Goal: Information Seeking & Learning: Learn about a topic

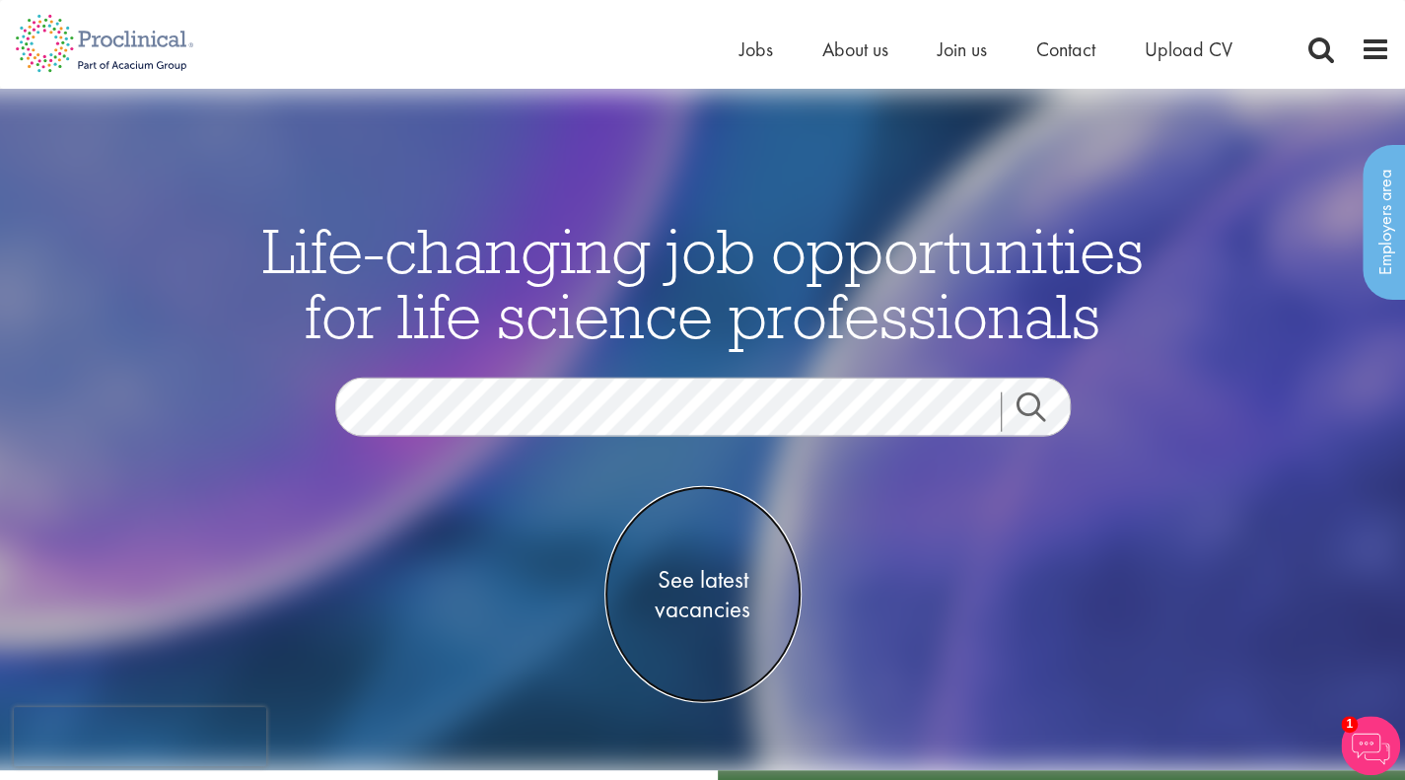
click at [701, 596] on span "See latest vacancies" at bounding box center [702, 594] width 197 height 59
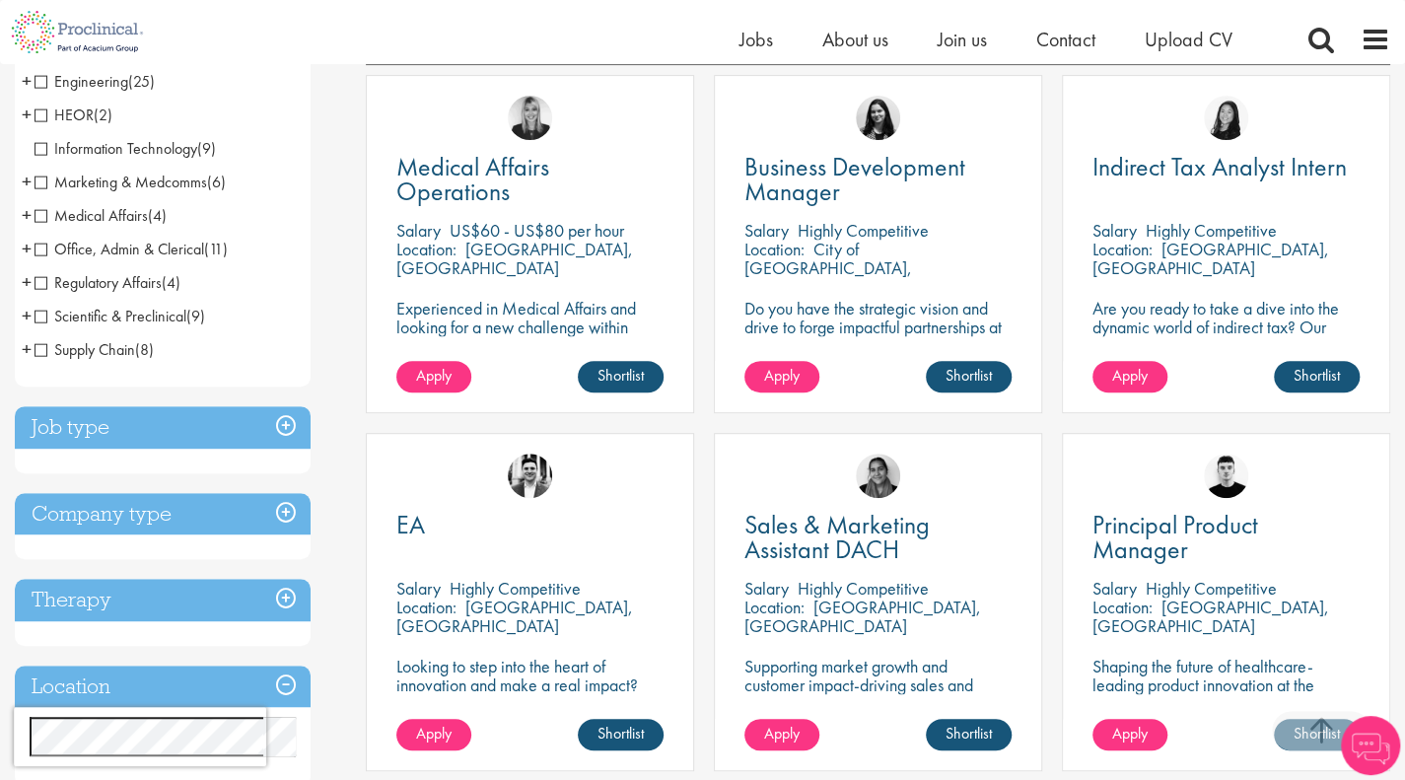
scroll to position [371, 0]
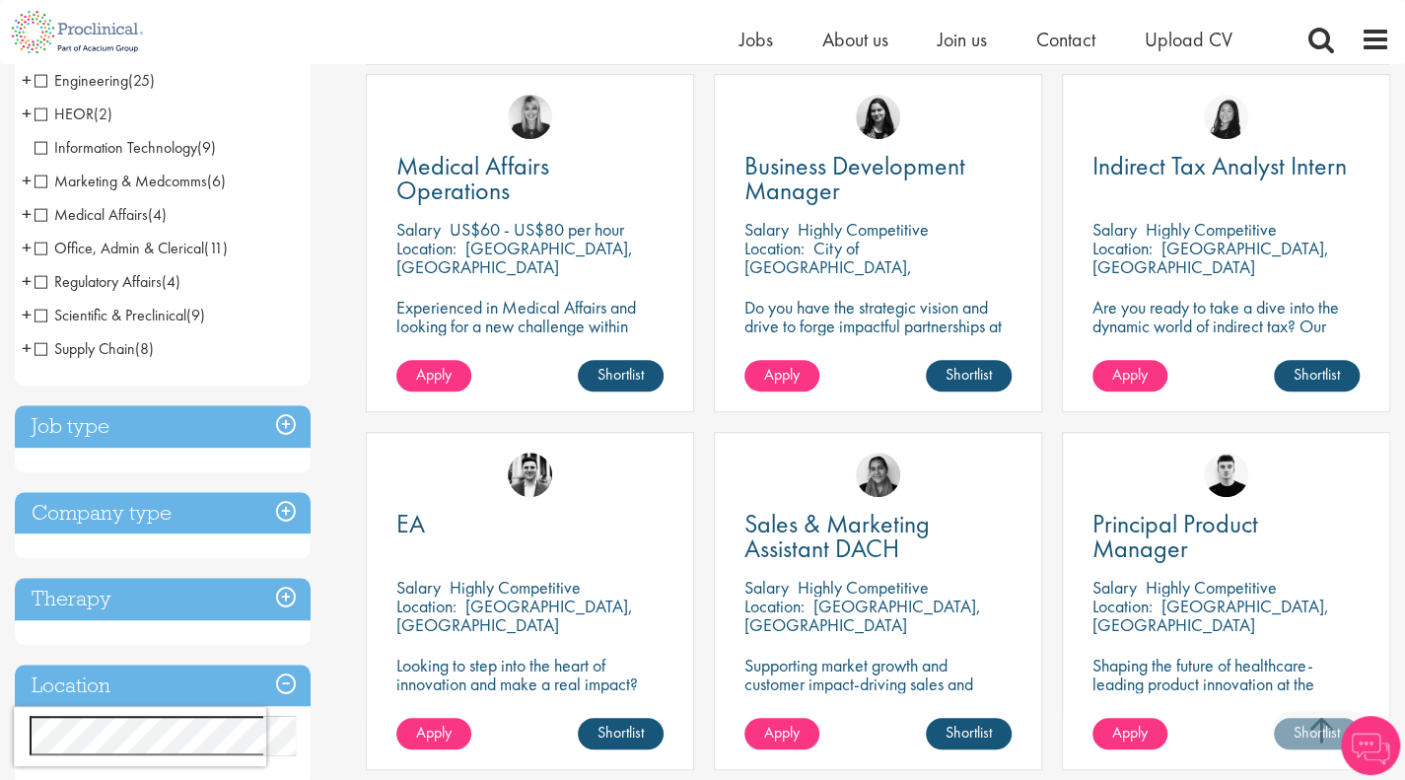
click at [255, 421] on h3 "Job type" at bounding box center [163, 426] width 296 height 42
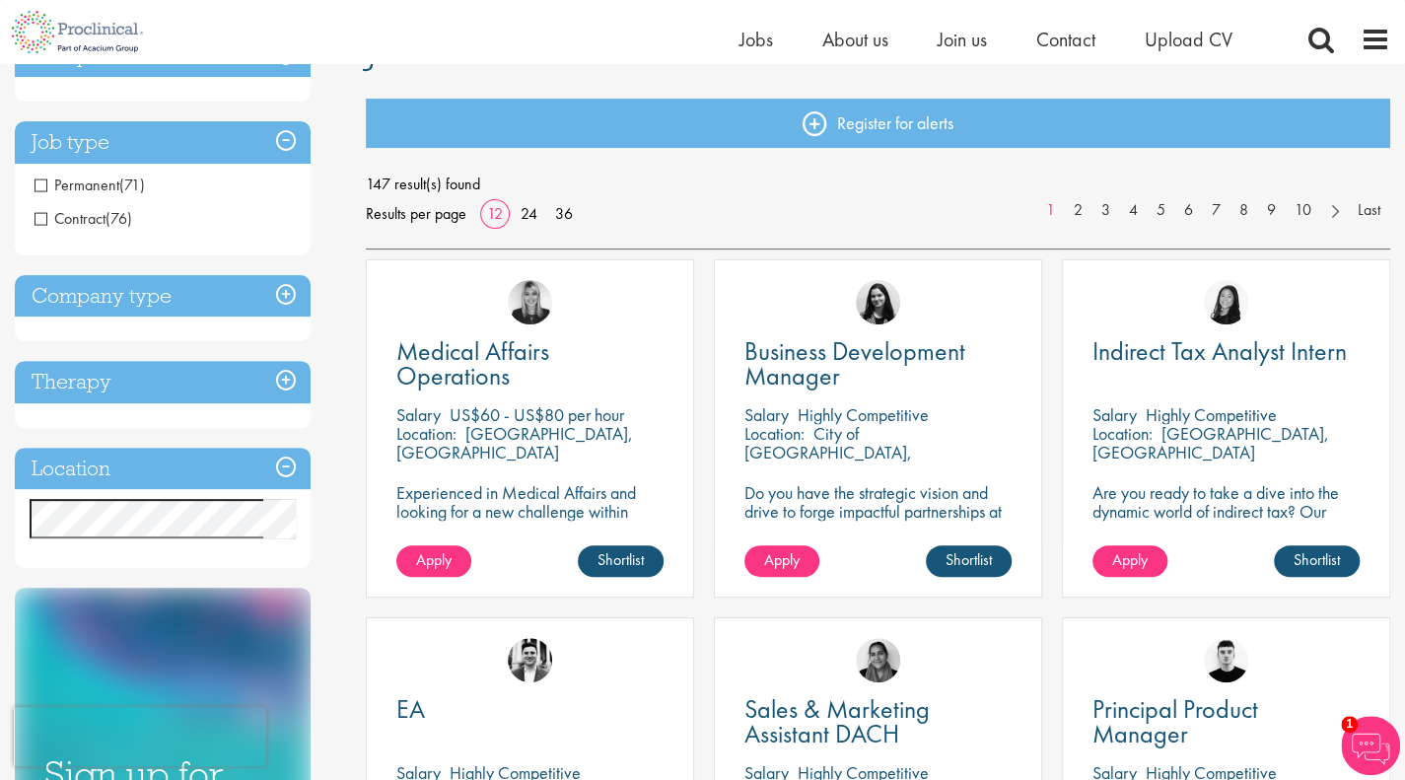
scroll to position [182, 0]
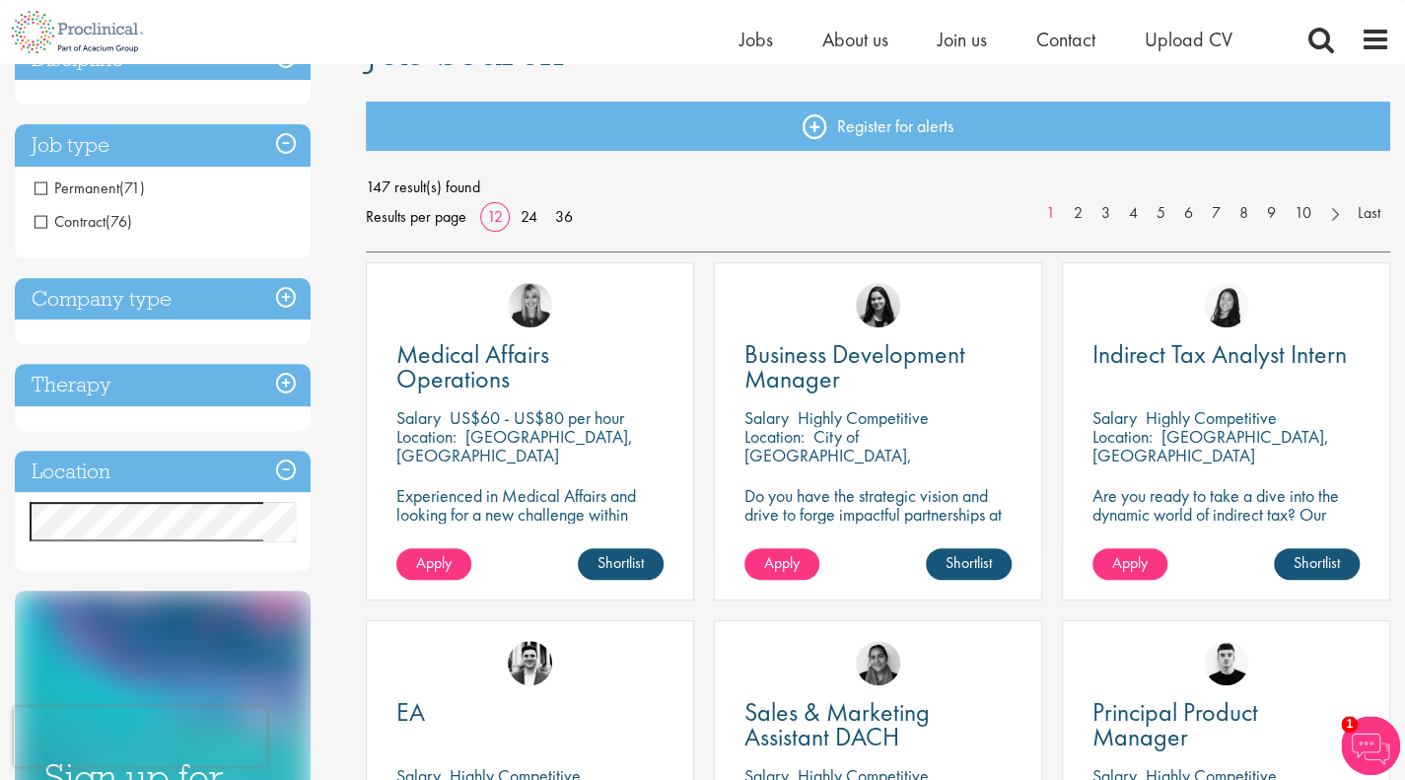
click at [158, 287] on h3 "Company type" at bounding box center [163, 299] width 296 height 42
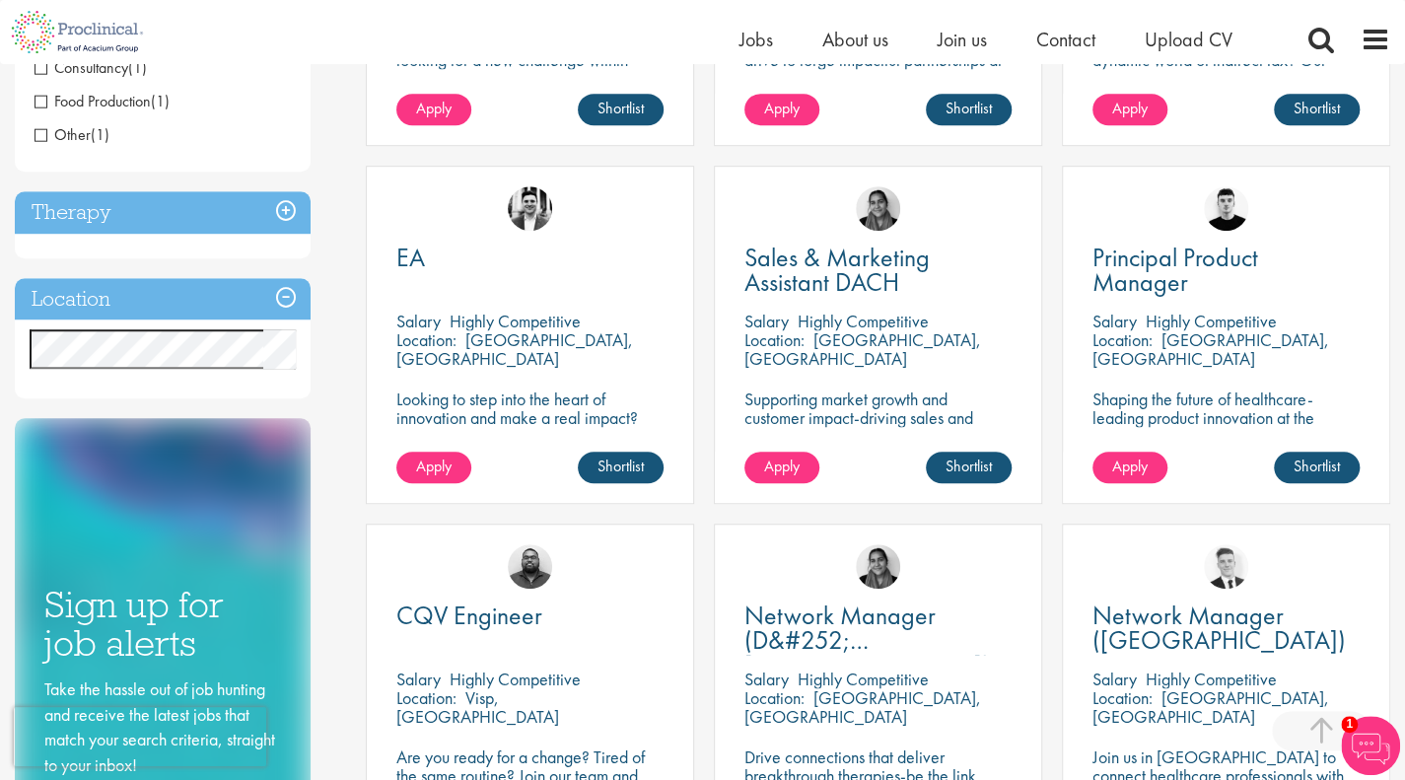
scroll to position [649, 0]
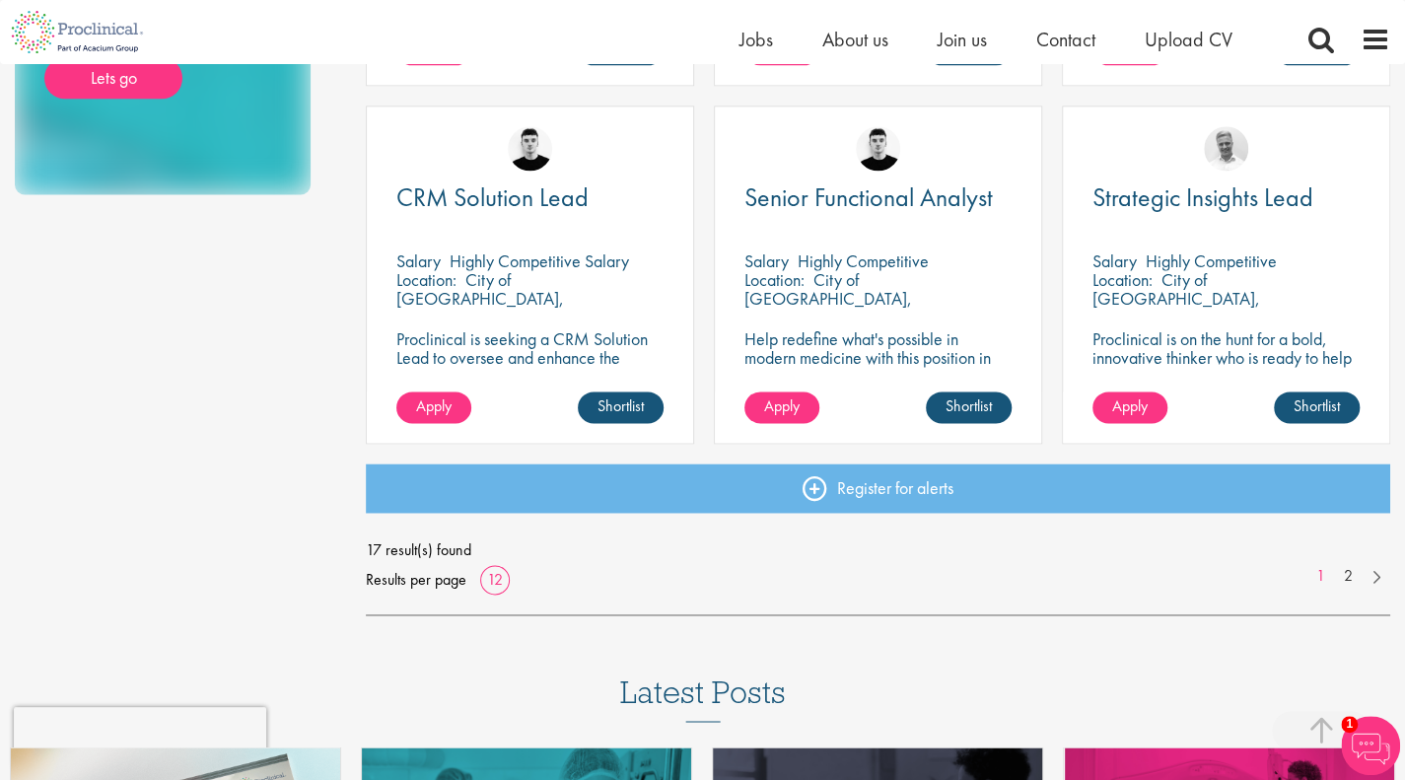
scroll to position [1414, 0]
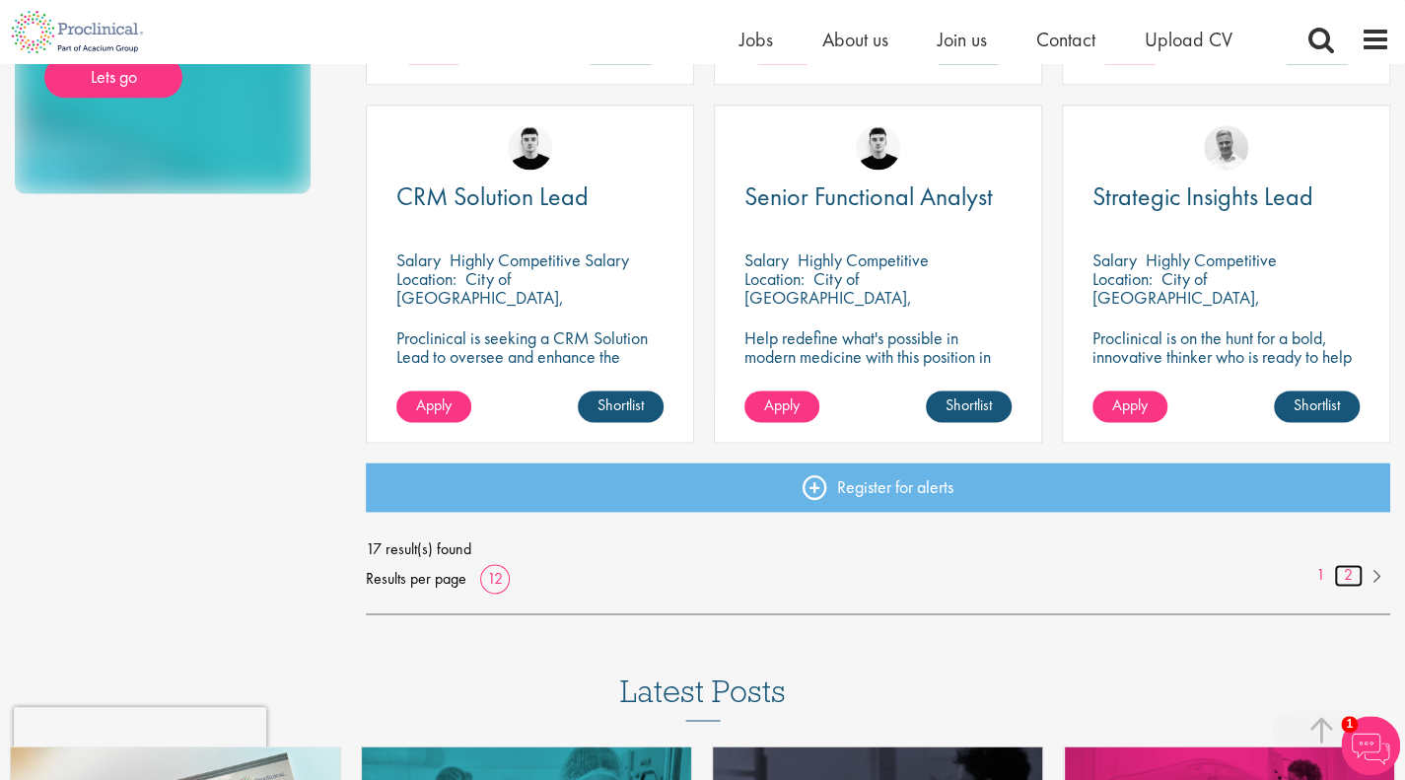
click at [1355, 568] on link "2" at bounding box center [1348, 575] width 29 height 23
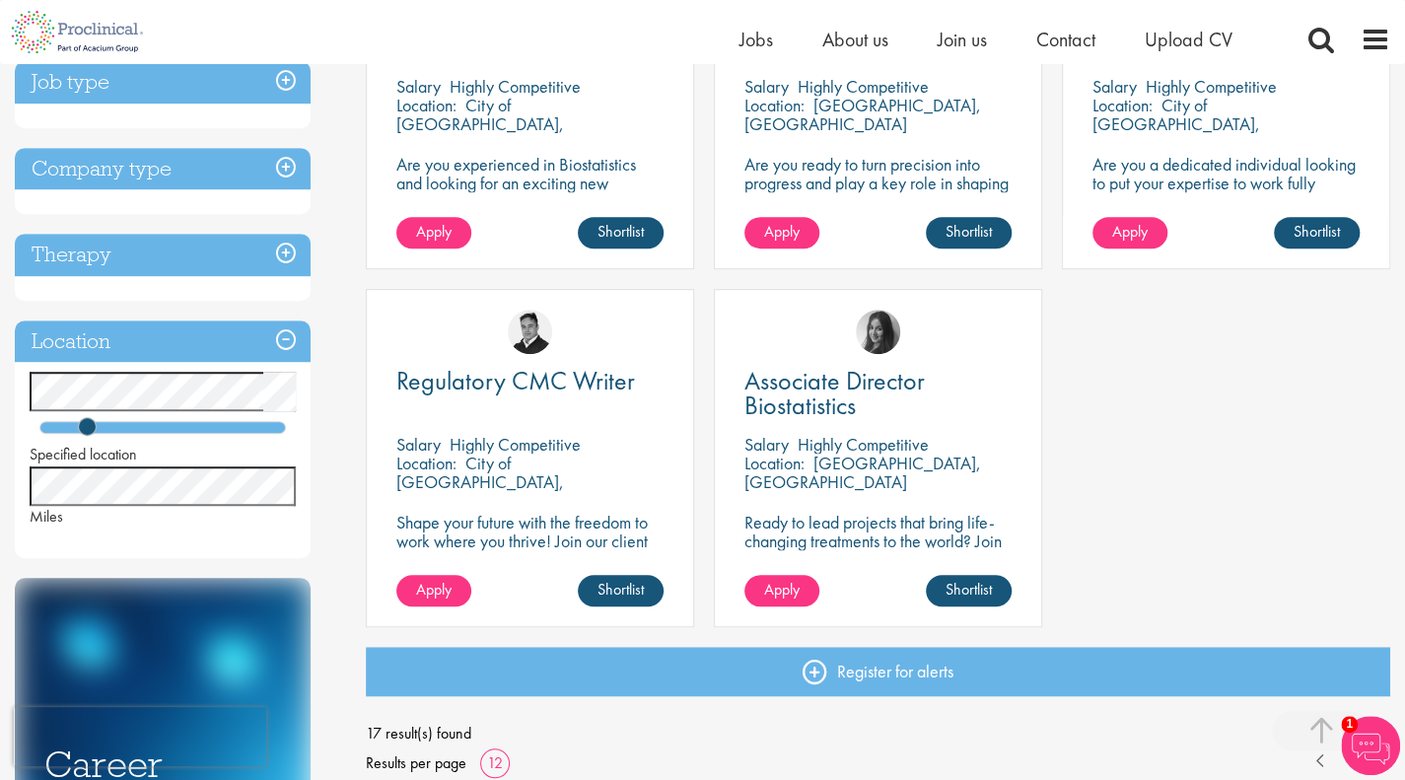
scroll to position [515, 0]
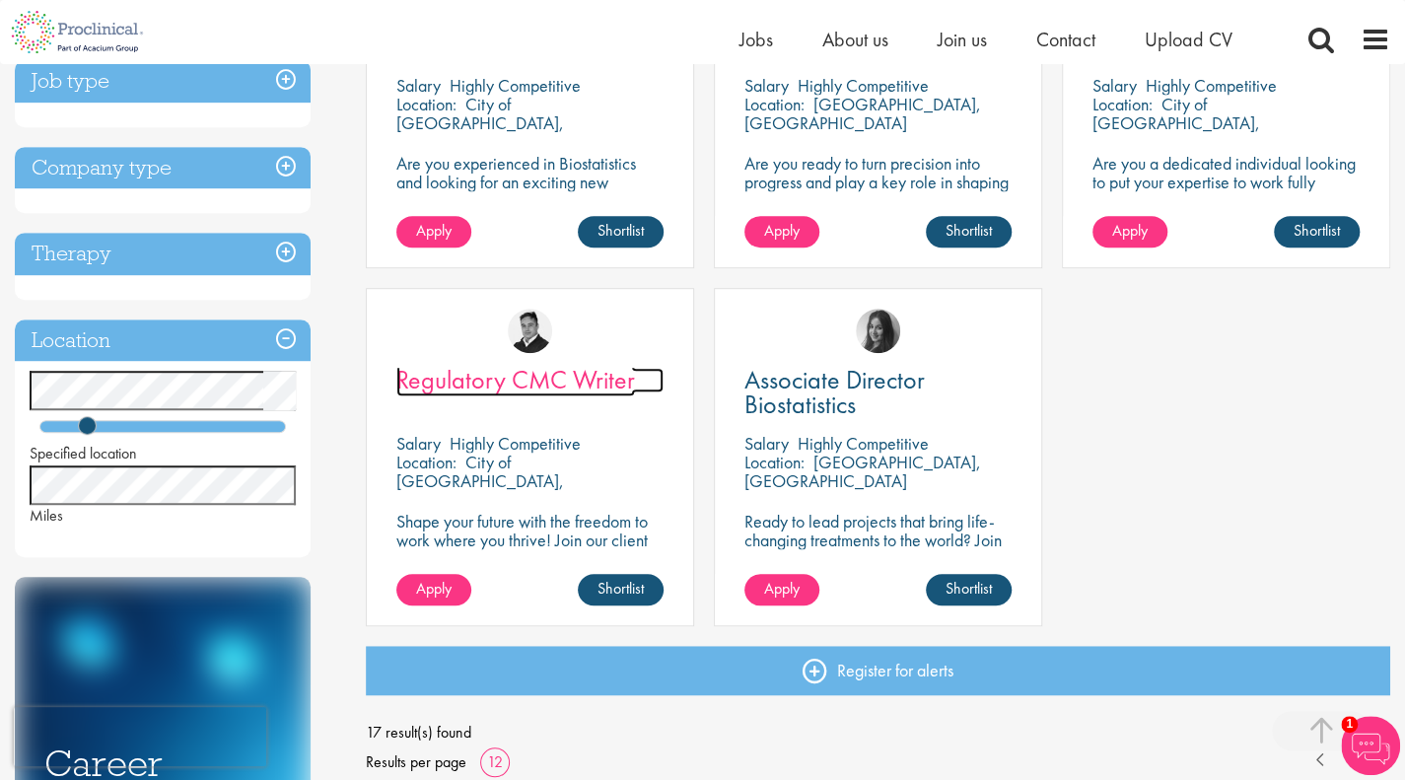
click at [586, 384] on span "Regulatory CMC Writer" at bounding box center [515, 380] width 239 height 34
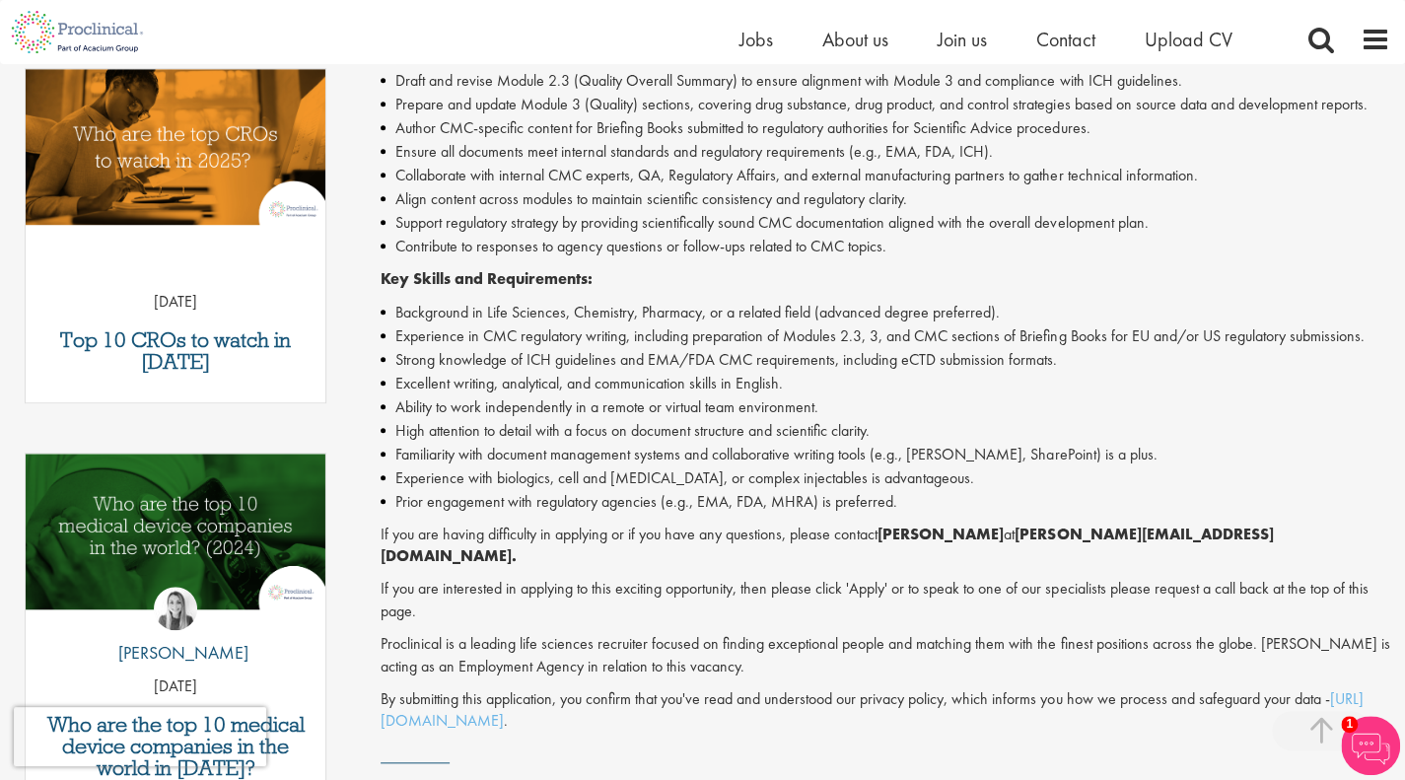
scroll to position [649, 0]
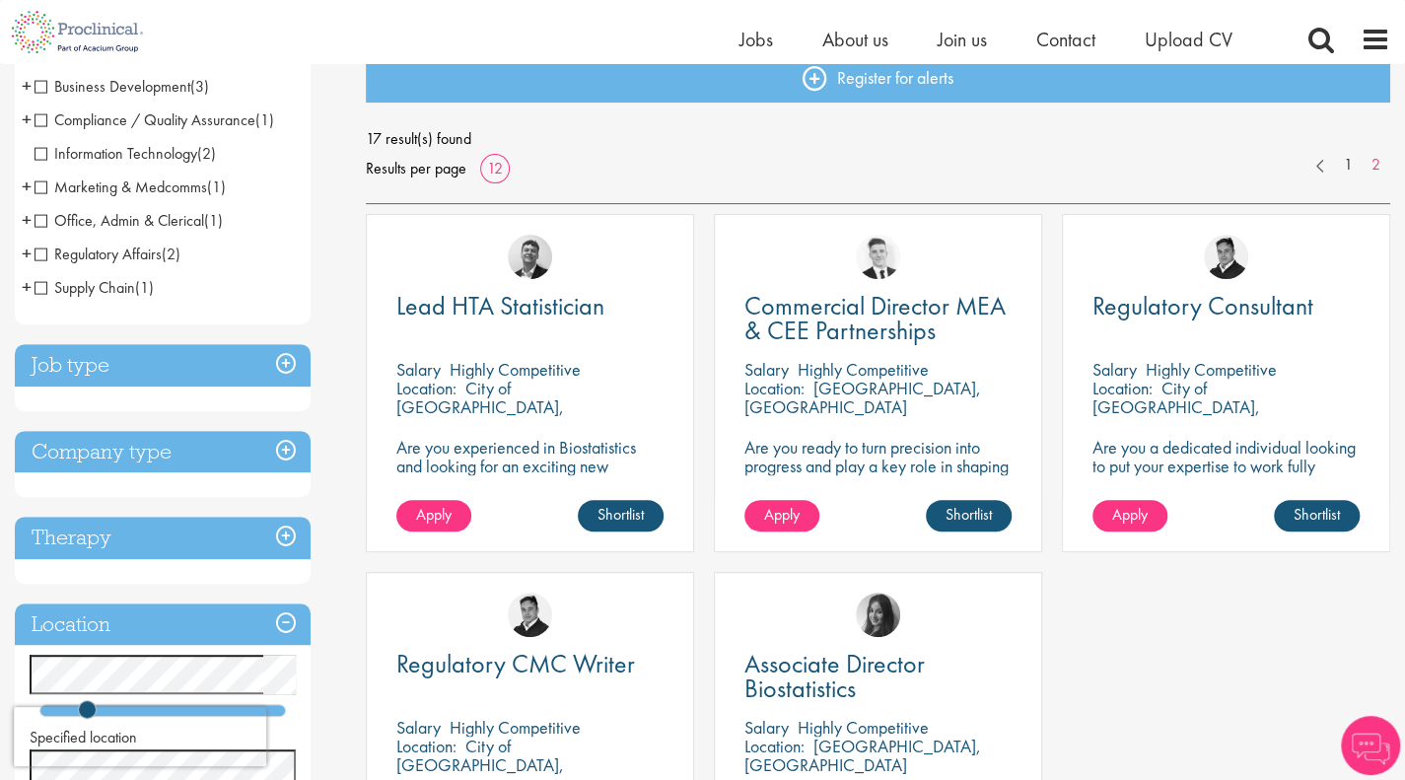
scroll to position [229, 0]
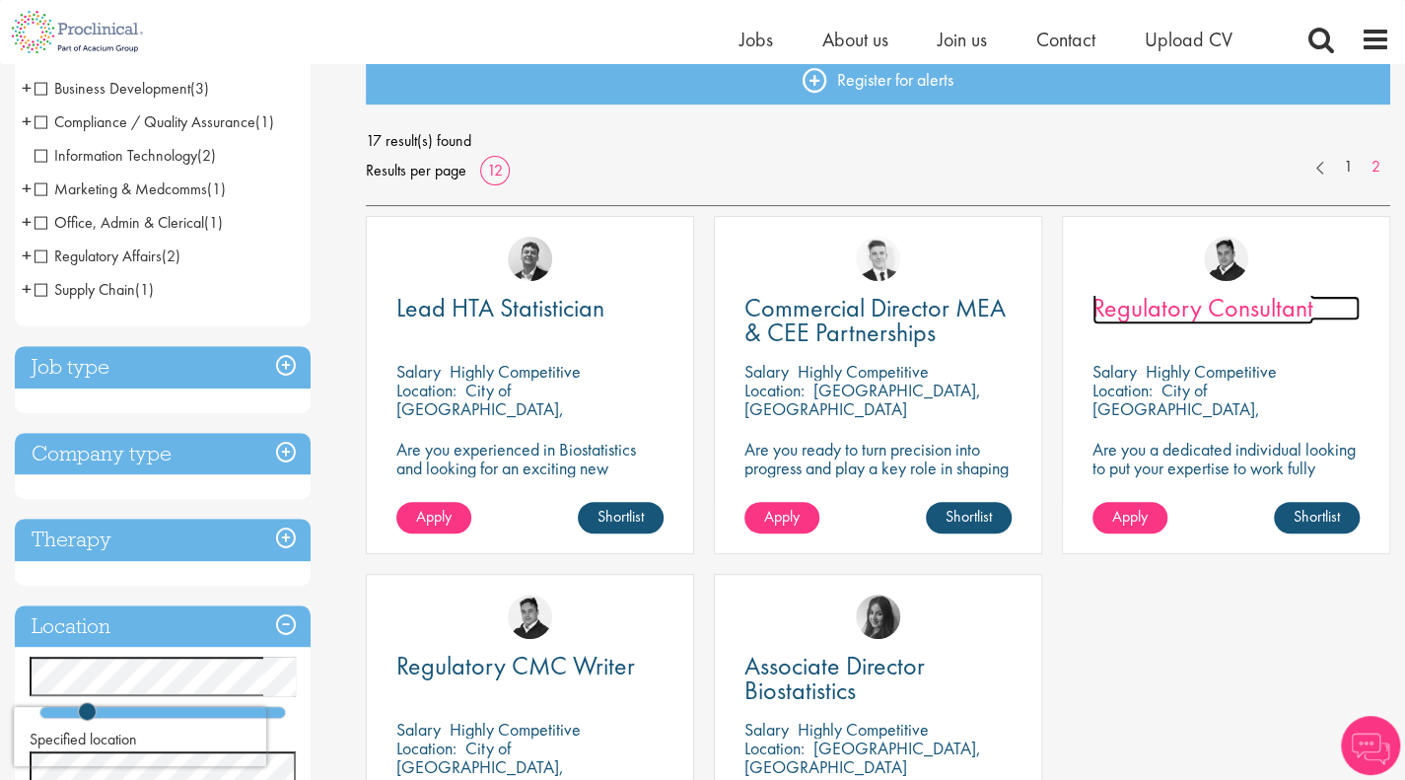
click at [1179, 311] on span "Regulatory Consultant" at bounding box center [1202, 308] width 221 height 34
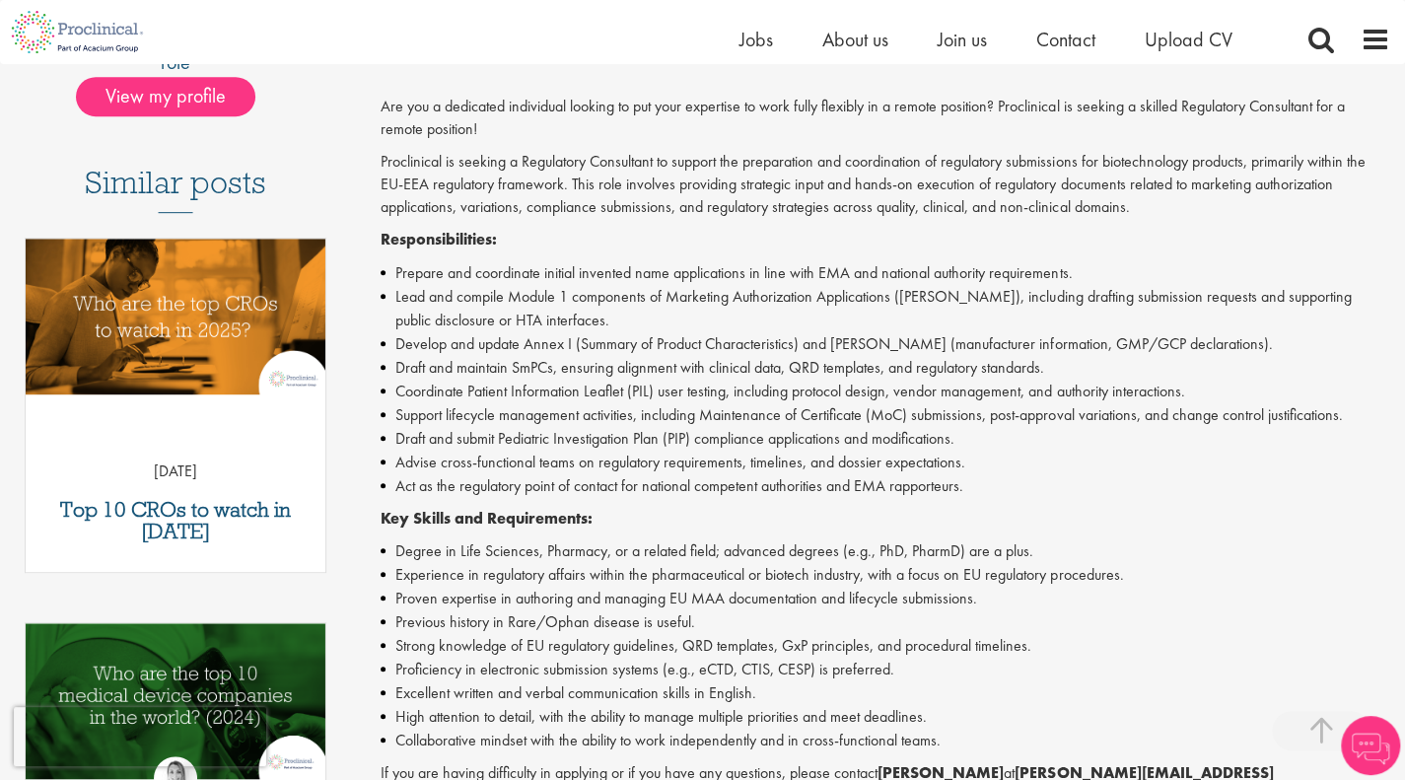
scroll to position [479, 0]
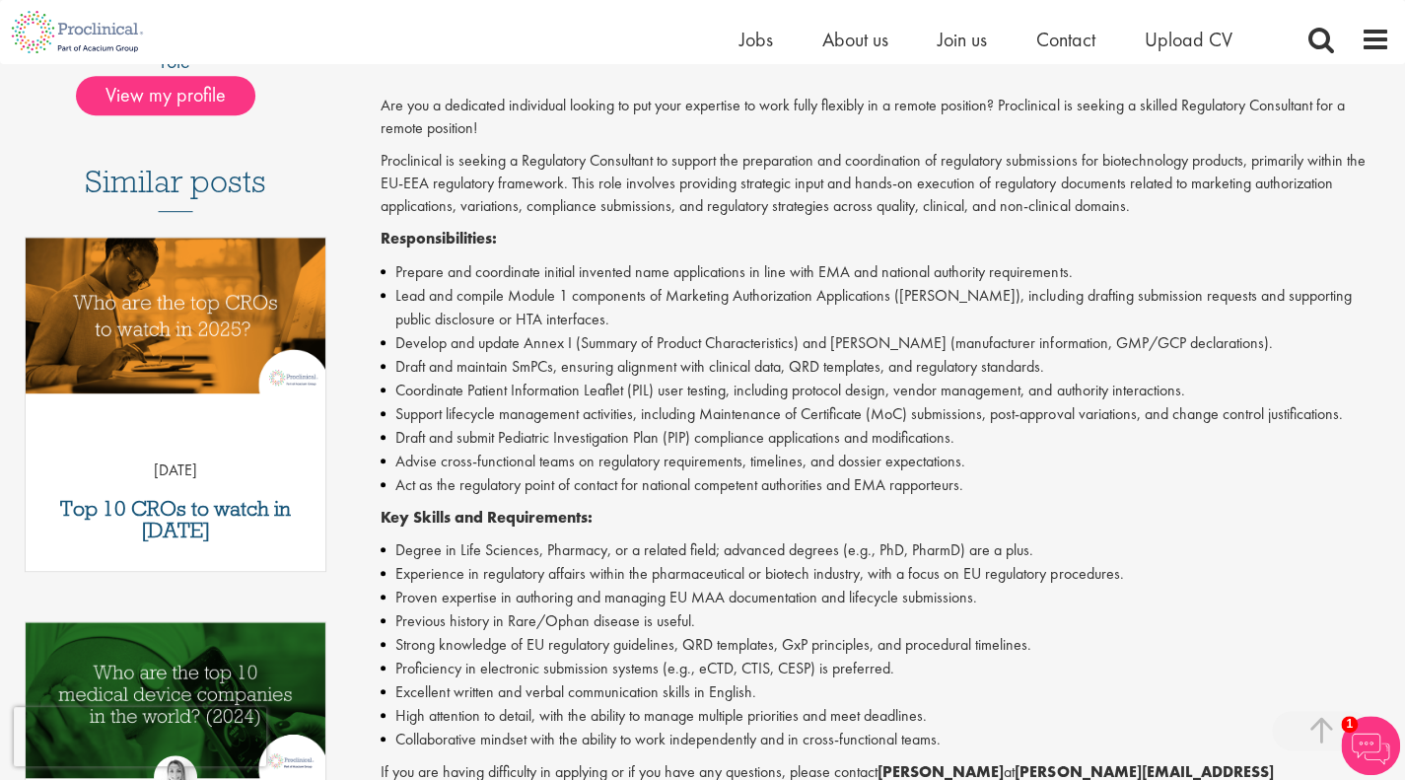
click at [1179, 311] on li "Lead and compile Module 1 components of Marketing Authorization Applications (M…" at bounding box center [886, 307] width 1010 height 47
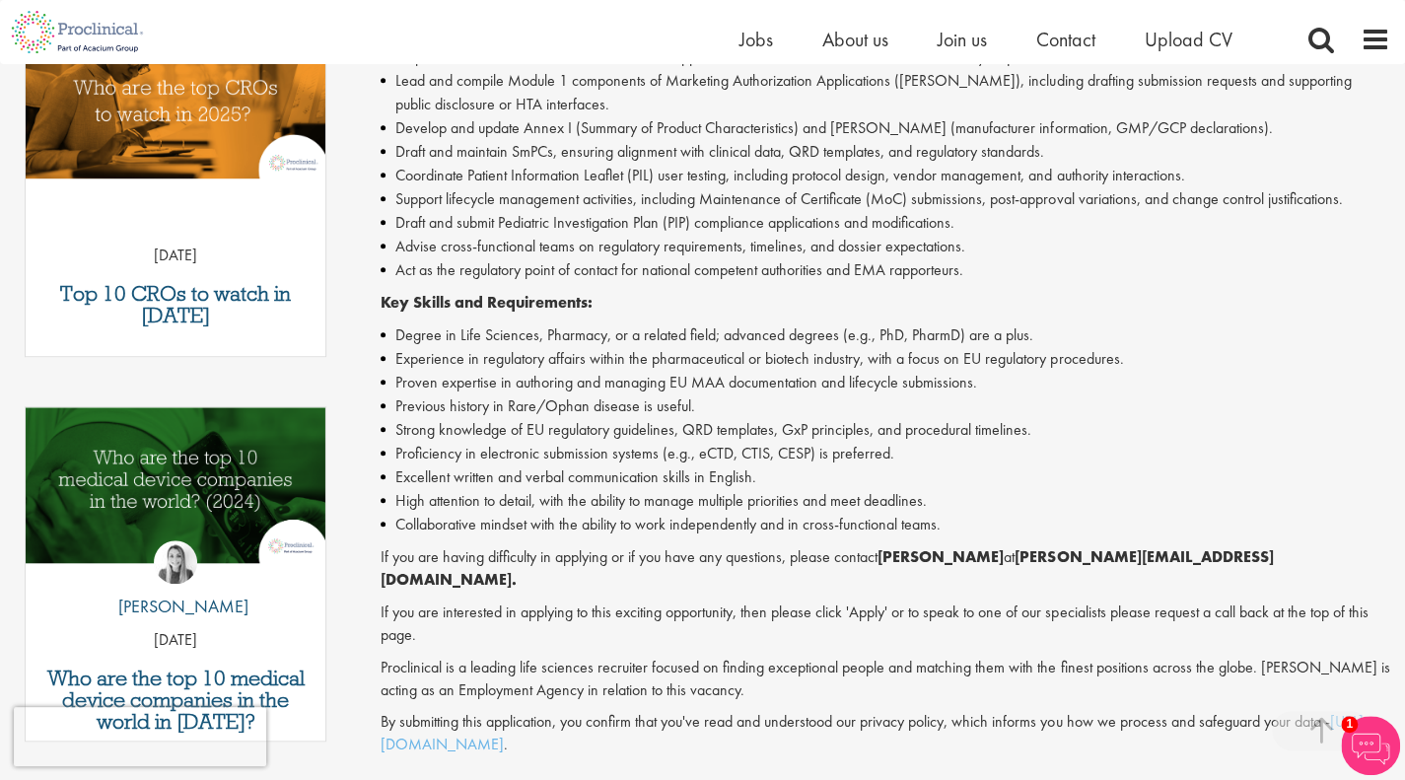
scroll to position [696, 0]
